Goal: Task Accomplishment & Management: Manage account settings

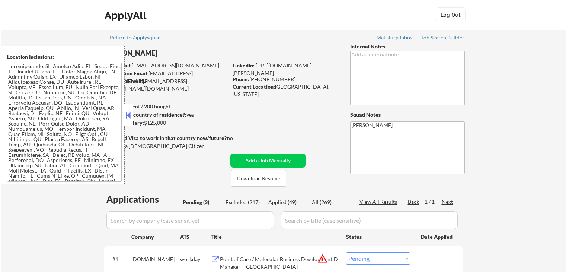
select select ""pending""
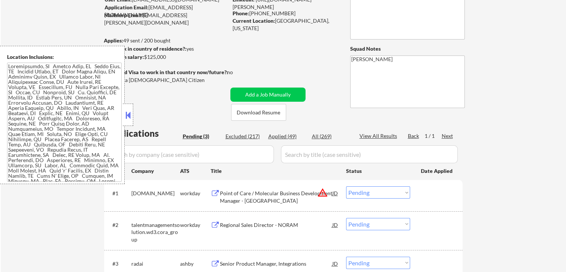
scroll to position [74, 0]
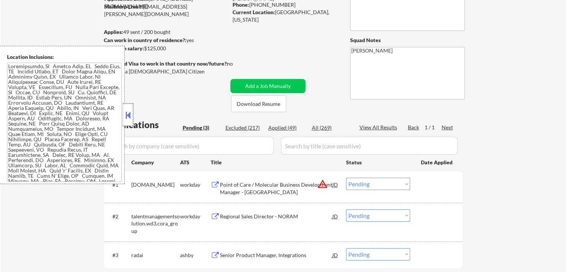
click at [124, 110] on div at bounding box center [128, 114] width 10 height 22
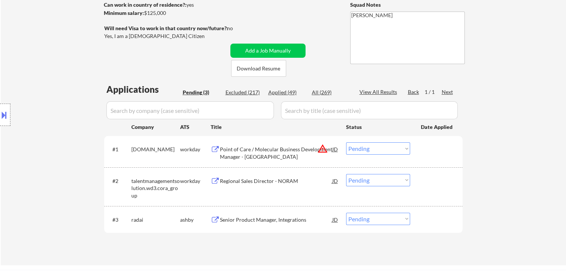
scroll to position [149, 0]
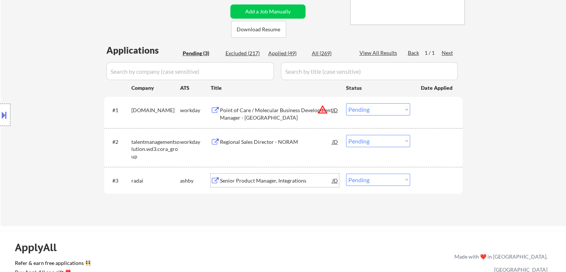
click at [264, 179] on div "Senior Product Manager, Integrations" at bounding box center [276, 180] width 112 height 7
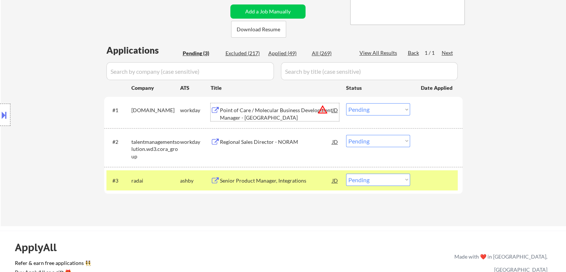
click at [238, 119] on div "Point of Care / Molecular Business Development Manager - [GEOGRAPHIC_DATA]" at bounding box center [276, 113] width 112 height 15
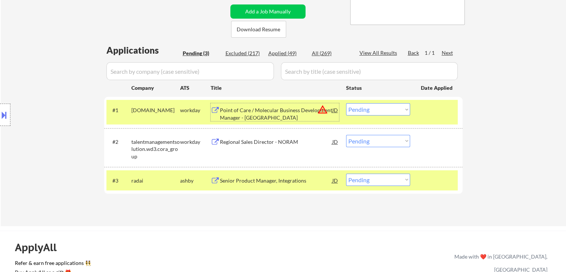
click at [270, 143] on div "Regional Sales Director - NORAM" at bounding box center [276, 141] width 112 height 7
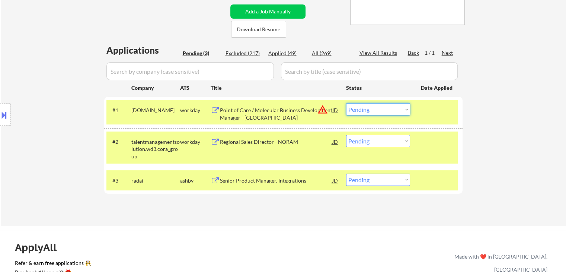
click at [368, 109] on select "Choose an option... Pending Applied Excluded (Questions) Excluded (Expired) Exc…" at bounding box center [378, 109] width 64 height 12
click at [346, 103] on select "Choose an option... Pending Applied Excluded (Questions) Excluded (Expired) Exc…" at bounding box center [378, 109] width 64 height 12
select select ""pending""
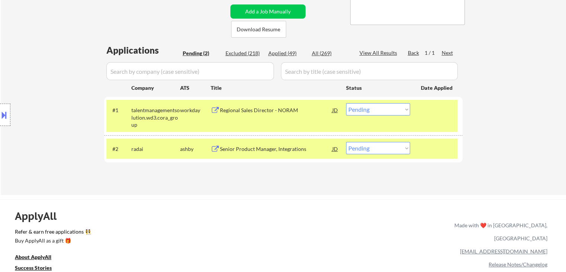
click at [387, 152] on select "Choose an option... Pending Applied Excluded (Questions) Excluded (Expired) Exc…" at bounding box center [378, 148] width 64 height 12
select select ""excluded""
click at [346, 142] on select "Choose an option... Pending Applied Excluded (Questions) Excluded (Expired) Exc…" at bounding box center [378, 148] width 64 height 12
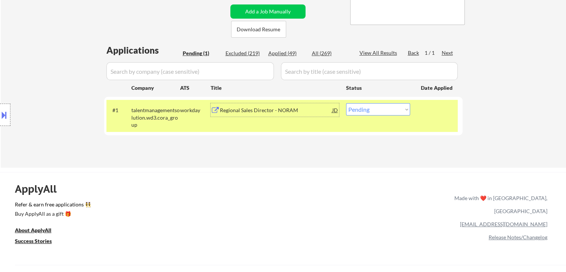
click at [238, 115] on div "Regional Sales Director - NORAM" at bounding box center [276, 109] width 112 height 13
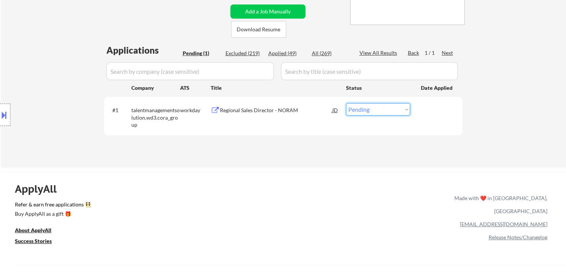
click at [366, 110] on select "Choose an option... Pending Applied Excluded (Questions) Excluded (Expired) Exc…" at bounding box center [378, 109] width 64 height 12
select select ""applied""
click at [346, 103] on select "Choose an option... Pending Applied Excluded (Questions) Excluded (Expired) Exc…" at bounding box center [378, 109] width 64 height 12
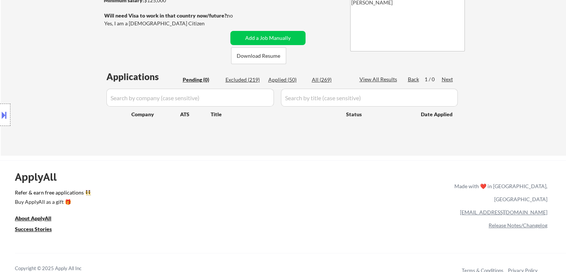
scroll to position [74, 0]
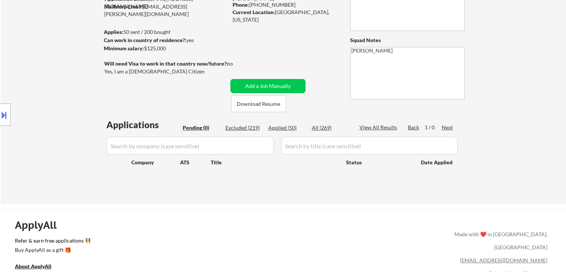
click at [58, 142] on div "Location Inclusions:" at bounding box center [66, 115] width 133 height 138
